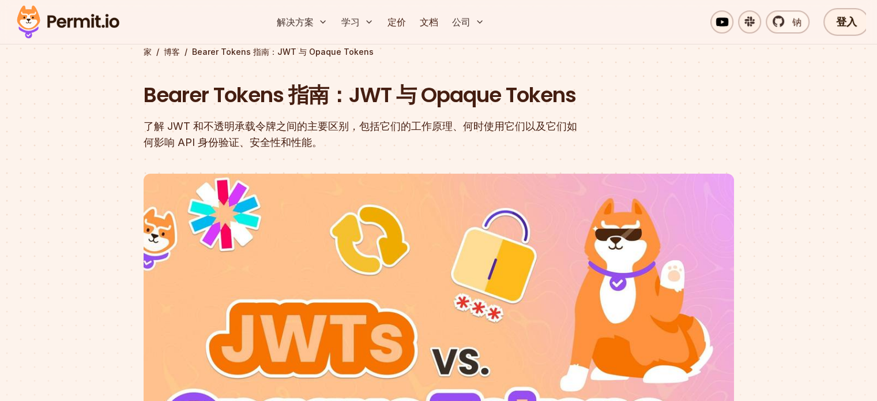
click at [118, 103] on section "家 / 博客 / Bearer Tokens 指南：JWT 与 Opaque Tokens Bearer Tokens 指南：JWT 与 Opaque Tok…" at bounding box center [438, 283] width 877 height 623
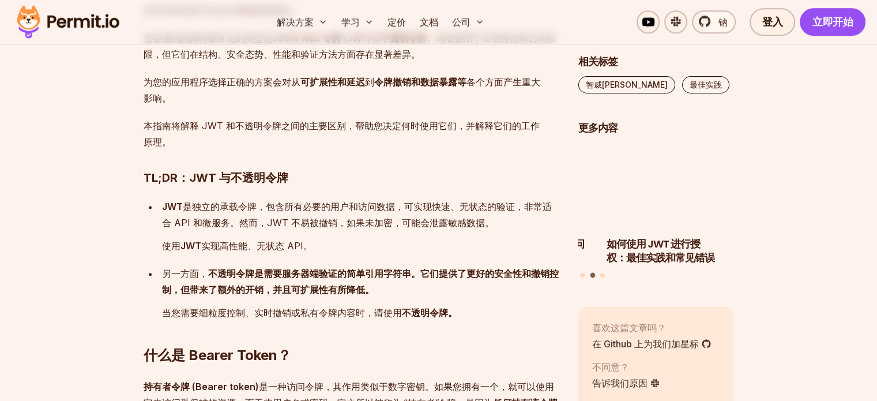
scroll to position [807, 0]
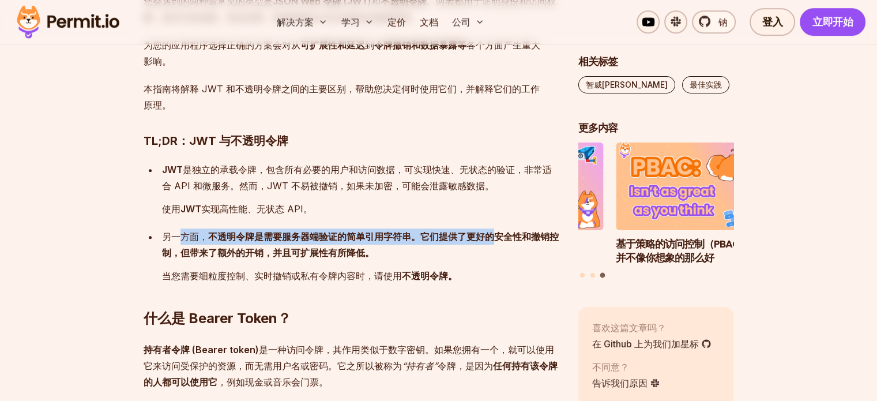
drag, startPoint x: 180, startPoint y: 235, endPoint x: 492, endPoint y: 235, distance: 312.4
click at [492, 235] on font "另一方面， 不透明令牌是需要服务器端验证的简单引用字符串。它们提供了更好的安全性和撤销控制，但带来了额外的开销，并且可扩展性有所降低。" at bounding box center [360, 245] width 397 height 28
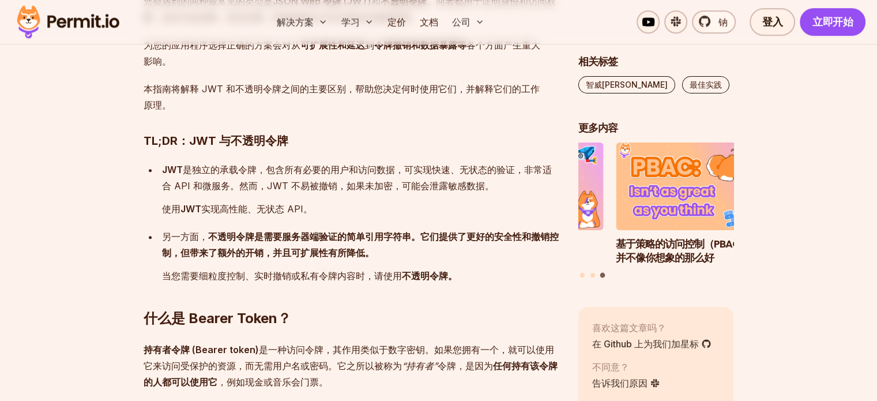
click at [399, 188] on font "是独立的承载令牌，包含所有必要的用户和访问数据，可实现快速、无状态的验证，非常适合 API 和微服务。然而，JWT 不易被撤销，如果未加密，可能会泄露敏感数据。" at bounding box center [357, 178] width 390 height 28
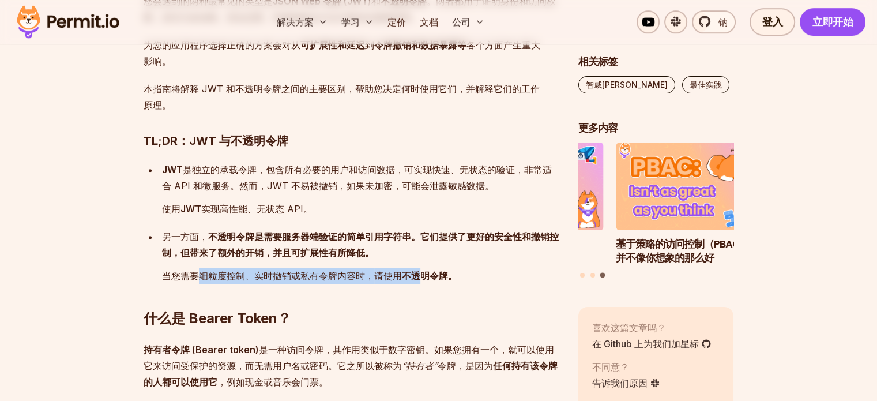
drag, startPoint x: 202, startPoint y: 272, endPoint x: 421, endPoint y: 274, distance: 219.0
click at [421, 274] on p "当您需要细粒度控制、实时撤销或私有令牌内容时， 请使用 不透明令牌。" at bounding box center [361, 275] width 398 height 16
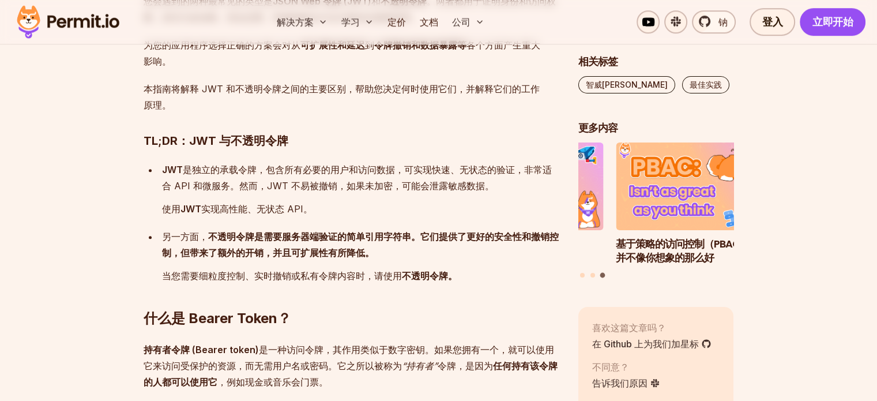
click at [481, 274] on h2 "什么是 Bearer Token？" at bounding box center [352, 295] width 416 height 65
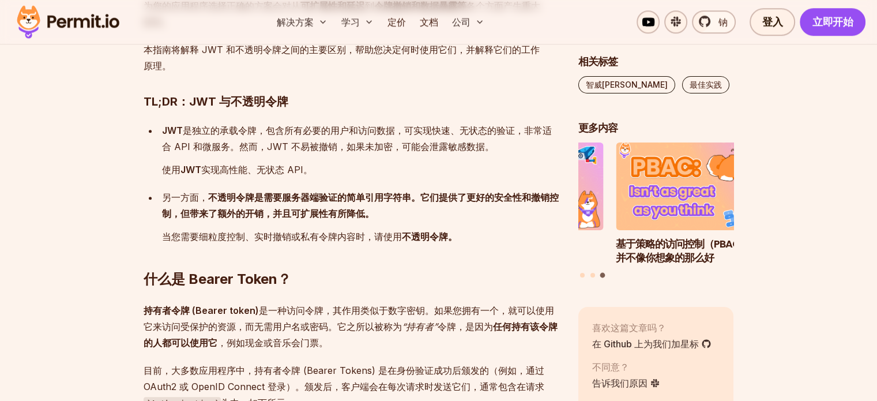
scroll to position [980, 0]
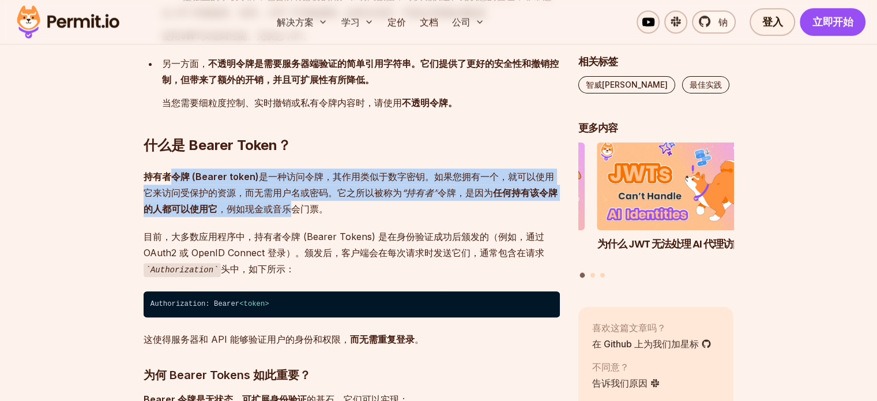
drag, startPoint x: 168, startPoint y: 175, endPoint x: 291, endPoint y: 205, distance: 126.0
click at [291, 205] on p "持有者令牌 (Bearer token) 是 一种访问令牌，其作用类似于数字密钥。如果您拥有一个，就可以使用它来访问受保护的资源，而无需用户名或密码。它之所以…" at bounding box center [352, 192] width 416 height 48
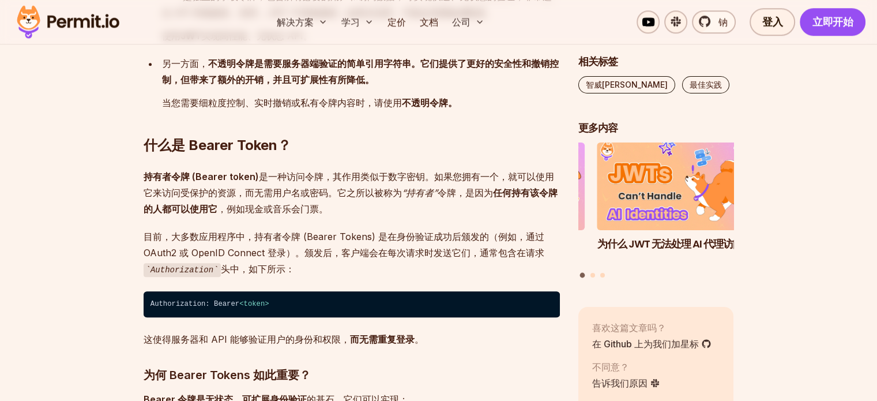
click at [379, 142] on h2 "什么是 Bearer Token？" at bounding box center [352, 122] width 416 height 65
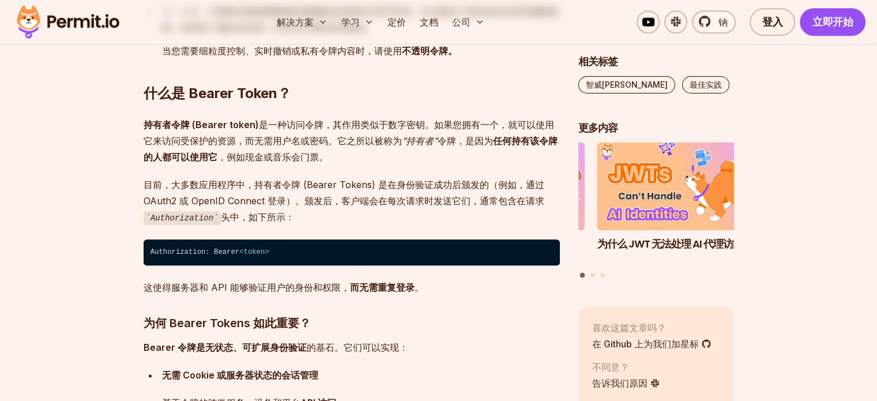
scroll to position [1038, 0]
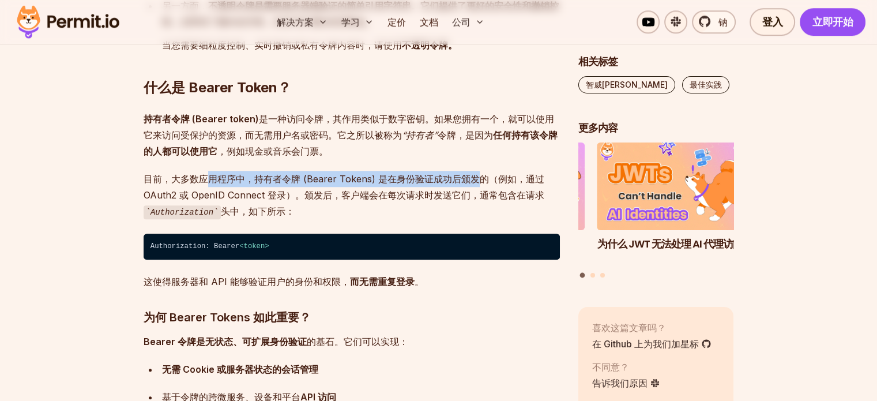
drag, startPoint x: 210, startPoint y: 180, endPoint x: 475, endPoint y: 180, distance: 264.6
click at [475, 180] on font "目前，大多数应用程序中，持有者令牌 (Bearer Tokens) 是在身份验证成功后颁发的（例如，通过 OAuth2 或 OpenID Connect 登录…" at bounding box center [344, 187] width 401 height 28
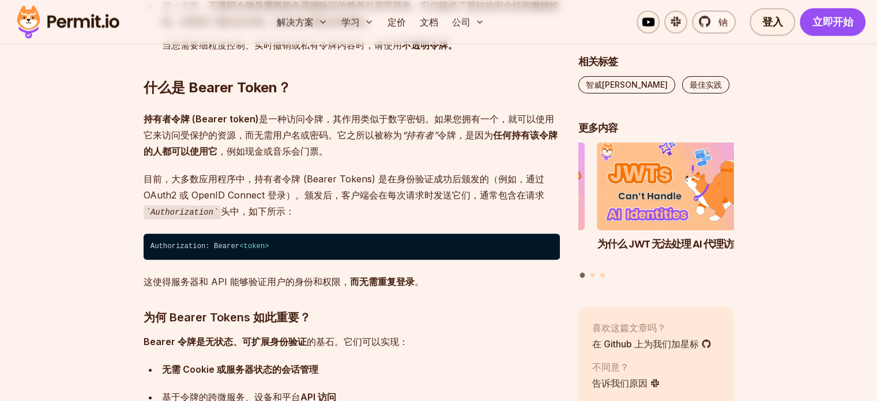
click at [448, 155] on p "持有者令牌 (Bearer token) 是 一种访问令牌，其作用类似于数字密钥。如果您拥有一个，就可以使用它来访问受保护的资源，而无需用户名或密码。它之所以…" at bounding box center [352, 135] width 416 height 48
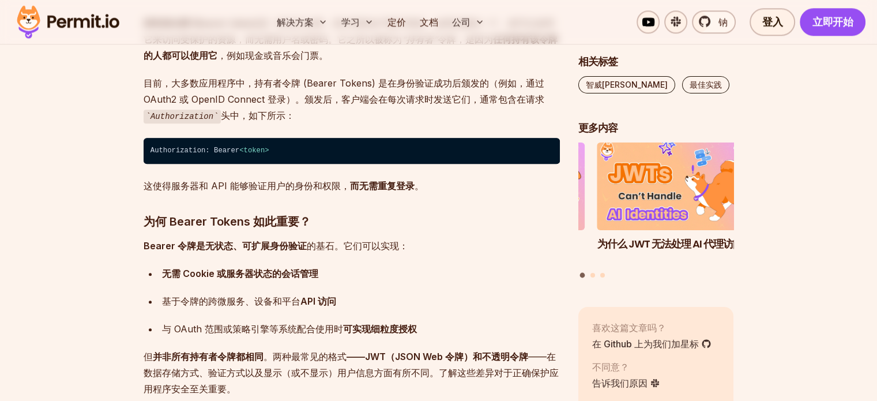
scroll to position [1153, 0]
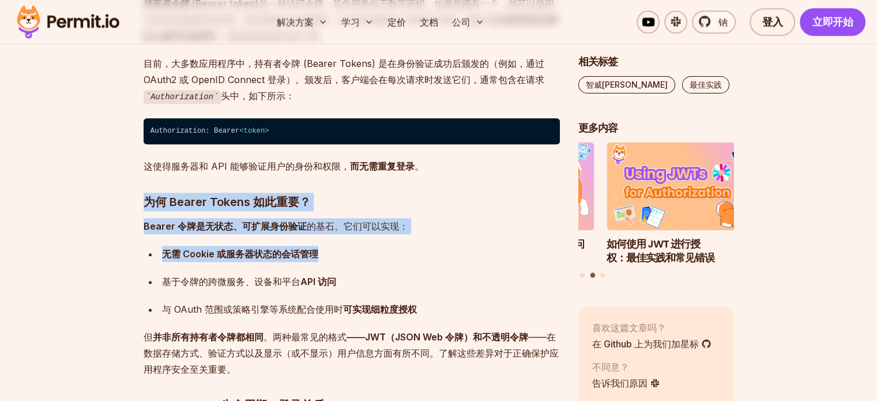
drag, startPoint x: 143, startPoint y: 202, endPoint x: 349, endPoint y: 251, distance: 211.4
click at [445, 251] on div "无需 Cookie 或服务器状态的会话管理" at bounding box center [361, 254] width 398 height 16
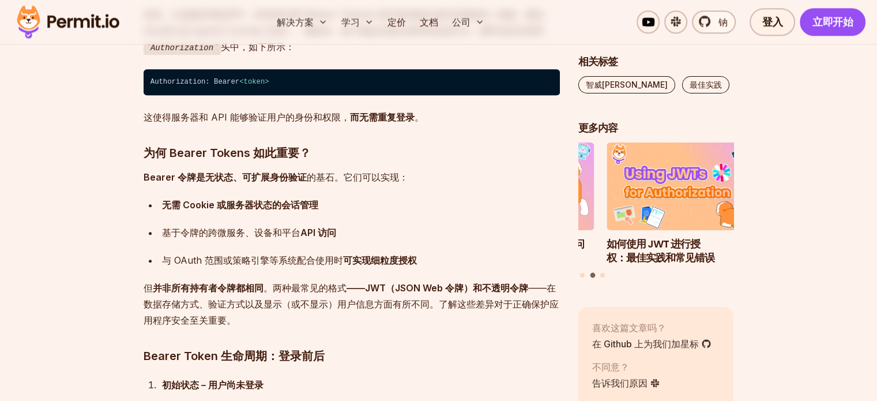
scroll to position [1210, 0]
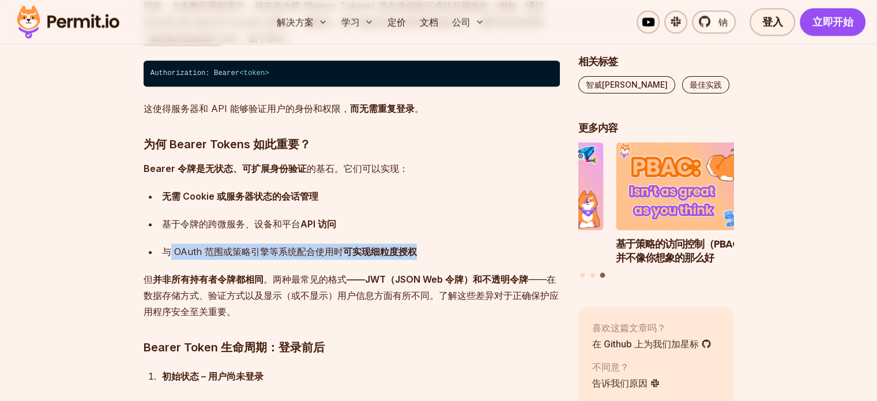
drag, startPoint x: 168, startPoint y: 252, endPoint x: 456, endPoint y: 247, distance: 287.7
click at [447, 247] on div "与 OAuth 范围或策略引擎等系统配合使用时 可实现细粒度授权" at bounding box center [361, 251] width 398 height 16
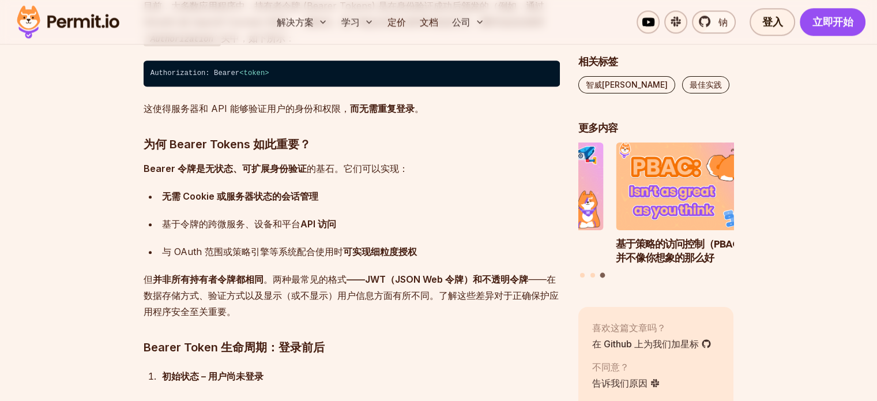
click at [468, 216] on div "基于令牌的跨微服务、设备和平台 API 访问" at bounding box center [361, 224] width 398 height 16
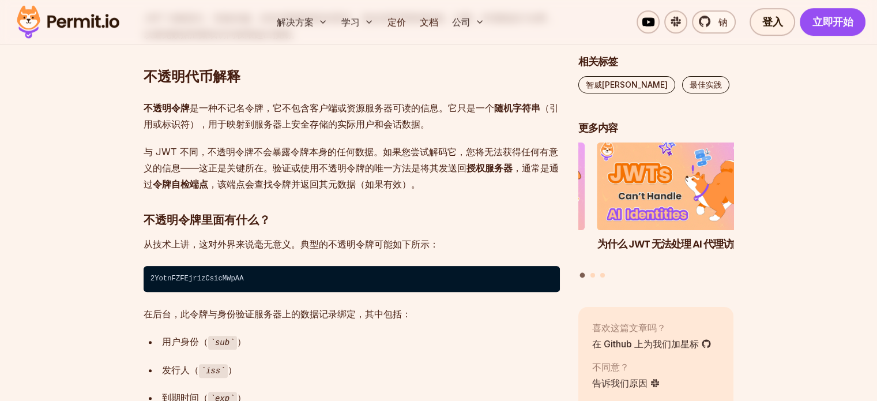
scroll to position [5072, 0]
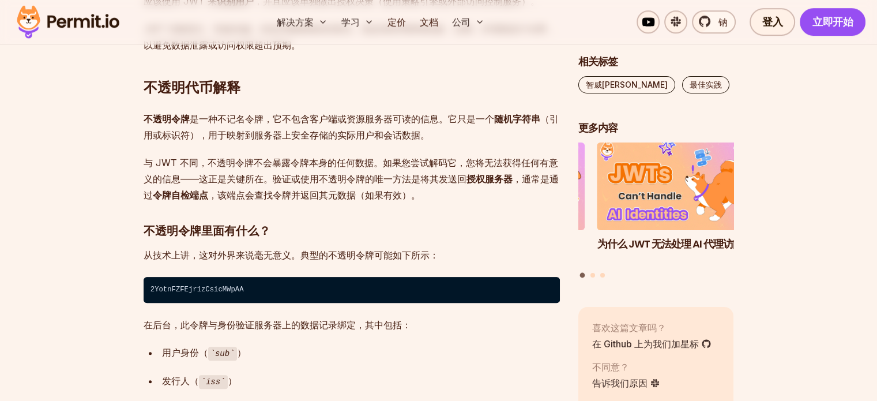
click at [321, 94] on h2 "不透明代币解释" at bounding box center [352, 64] width 416 height 65
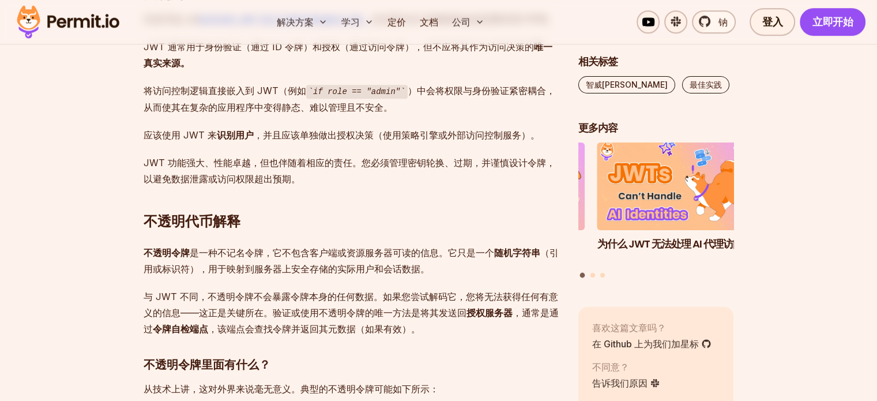
scroll to position [4899, 0]
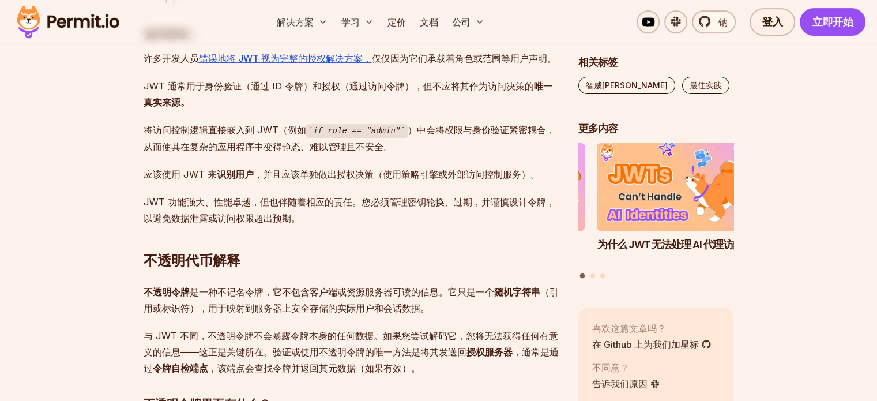
click at [330, 243] on h2 "不透明代币解释" at bounding box center [352, 237] width 416 height 65
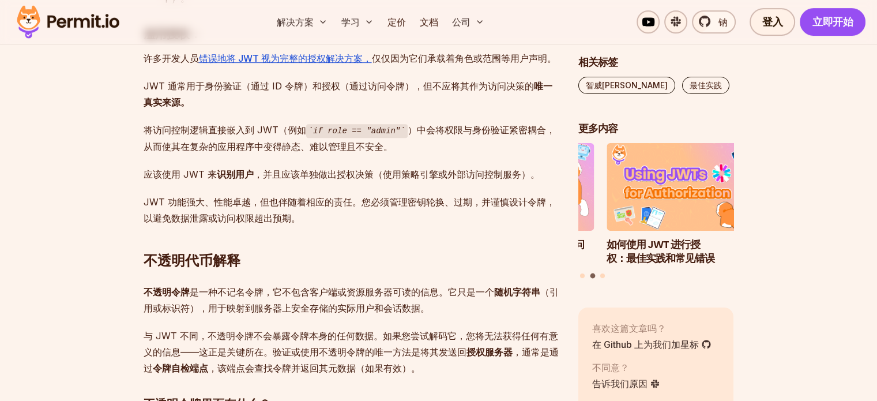
click at [339, 253] on h2 "不透明代币解释" at bounding box center [352, 237] width 416 height 65
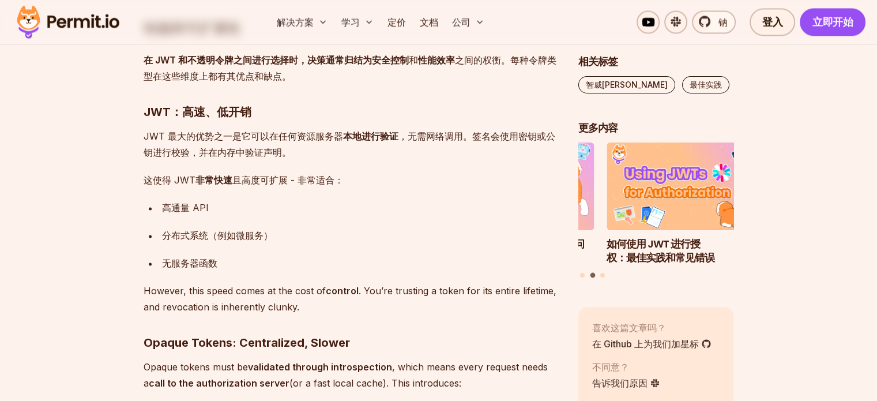
scroll to position [6052, 0]
